Goal: Entertainment & Leisure: Consume media (video, audio)

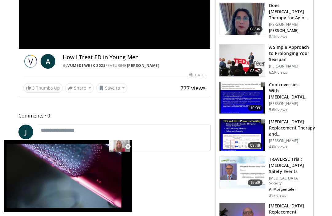
scroll to position [107, 0]
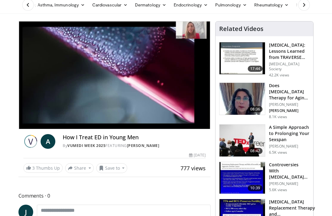
scroll to position [0, 0]
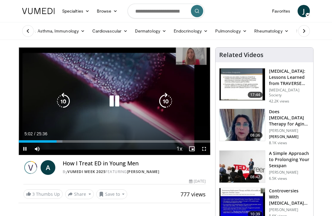
click at [56, 142] on div "Progress Bar" at bounding box center [38, 141] width 38 height 2
click at [93, 142] on div "Progress Bar" at bounding box center [102, 141] width 55 height 2
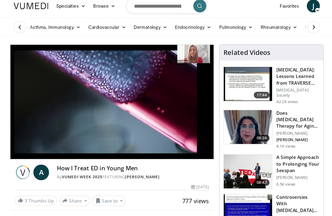
scroll to position [5, 0]
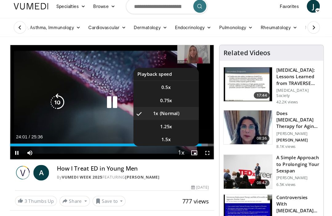
click at [119, 140] on div "Current Time 24:01 / Duration 25:36 Pause Skip Backward Skip Forward Mute Loade…" at bounding box center [114, 144] width 191 height 12
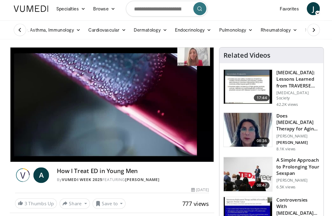
scroll to position [0, 0]
